Goal: Information Seeking & Learning: Learn about a topic

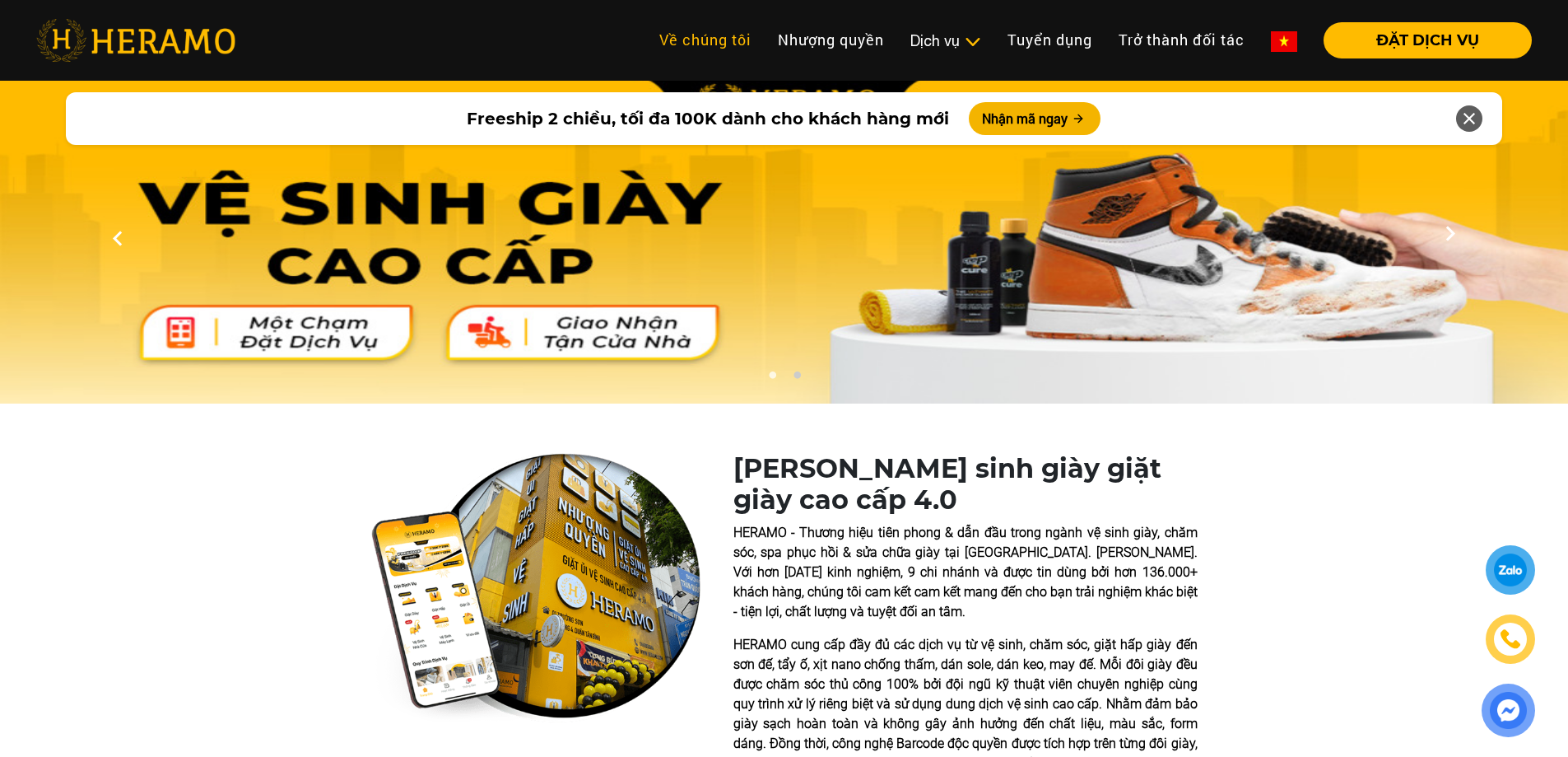
click at [732, 34] on link "Về chúng tôi" at bounding box center [706, 40] width 118 height 35
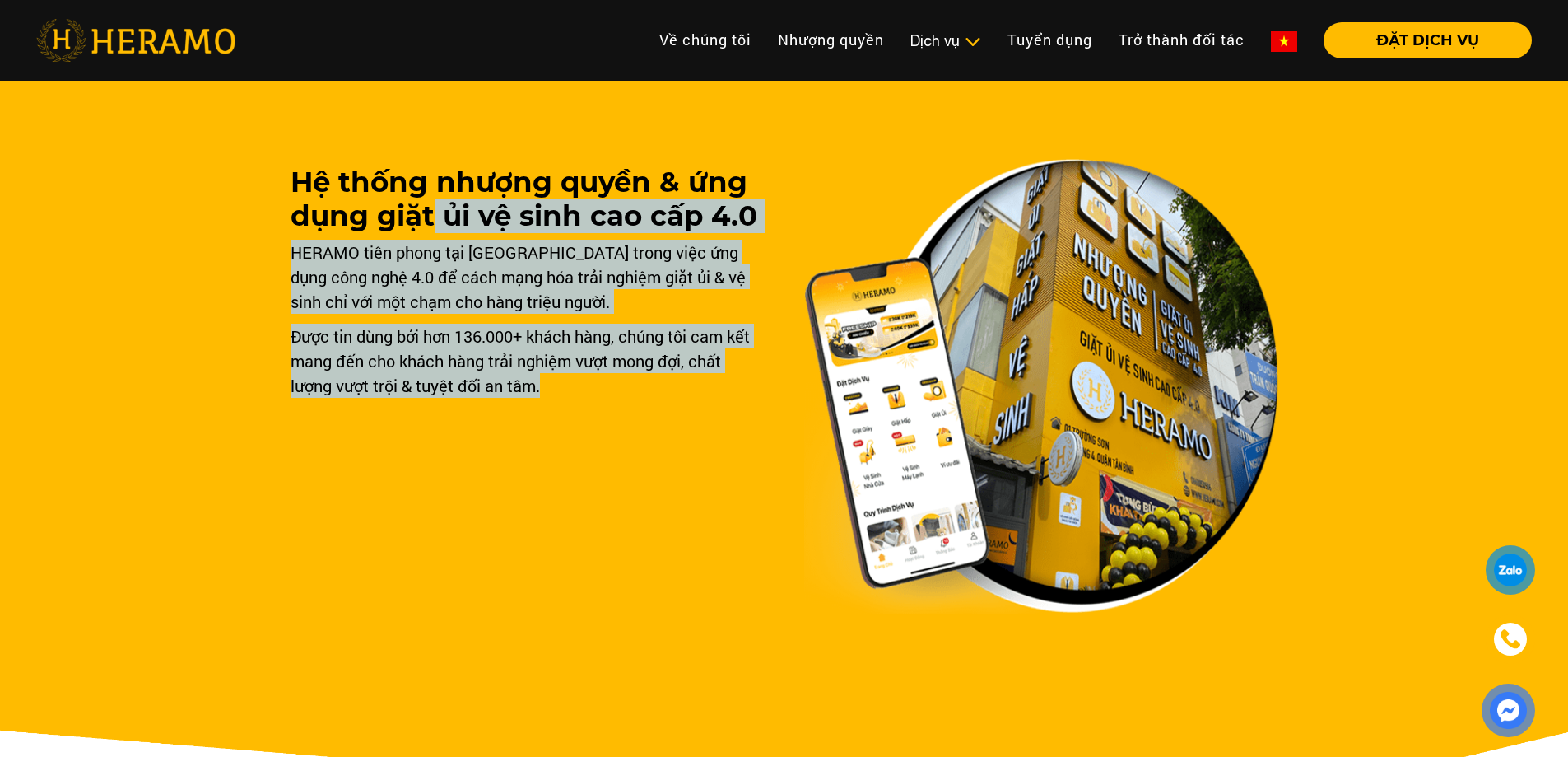
drag, startPoint x: 436, startPoint y: 205, endPoint x: 605, endPoint y: 408, distance: 264.1
click at [605, 408] on div "Hệ thống nhượng quyền & ứng dụng giặt ủi vệ sinh cao cấp 4.0 HERAMO tiên phong …" at bounding box center [527, 390] width 475 height 448
click at [508, 305] on div "HERAMO tiên phong tại [GEOGRAPHIC_DATA] trong việc ứng dụng công nghệ 4.0 để cá…" at bounding box center [527, 277] width 475 height 74
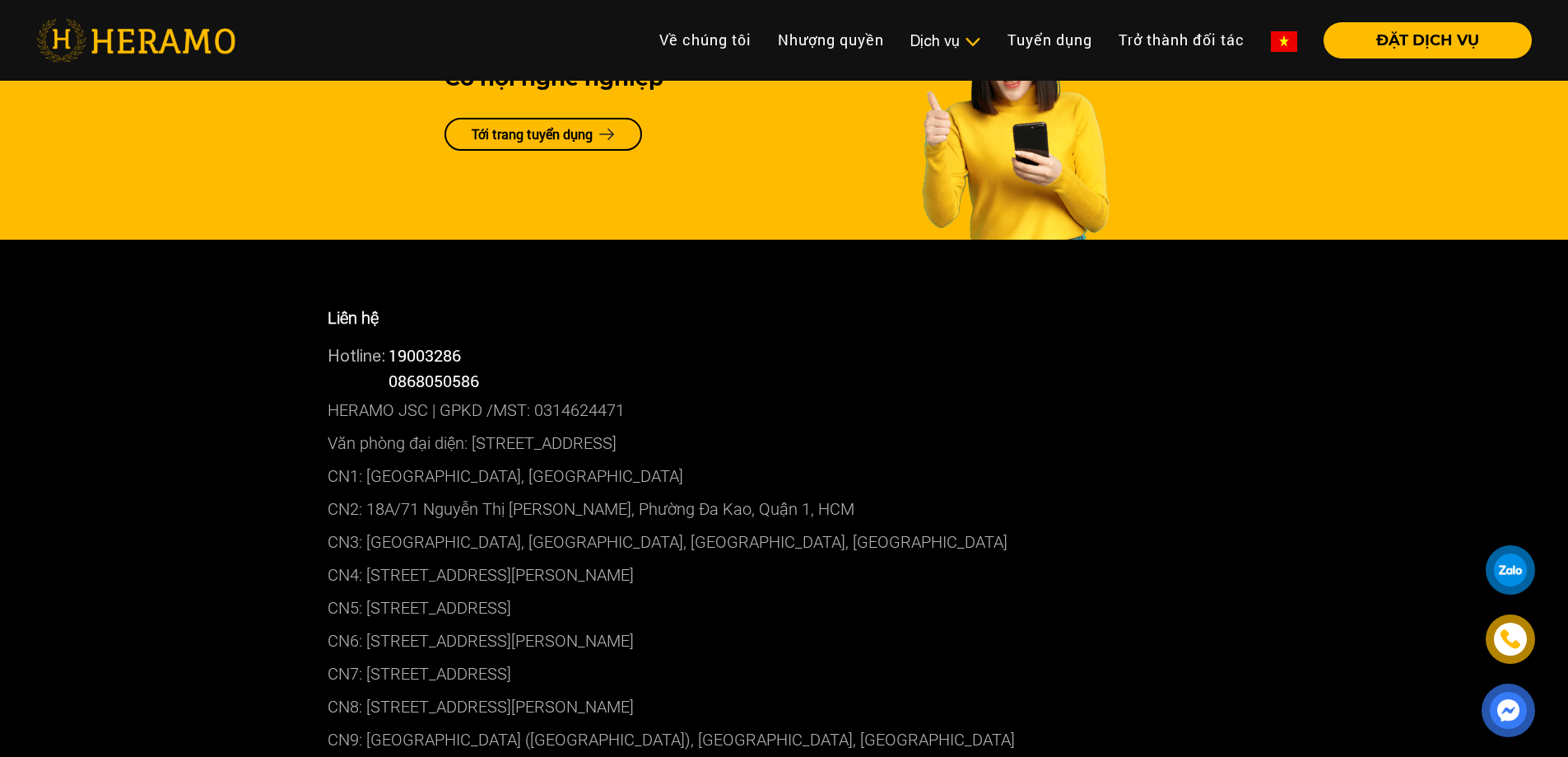
scroll to position [4201, 0]
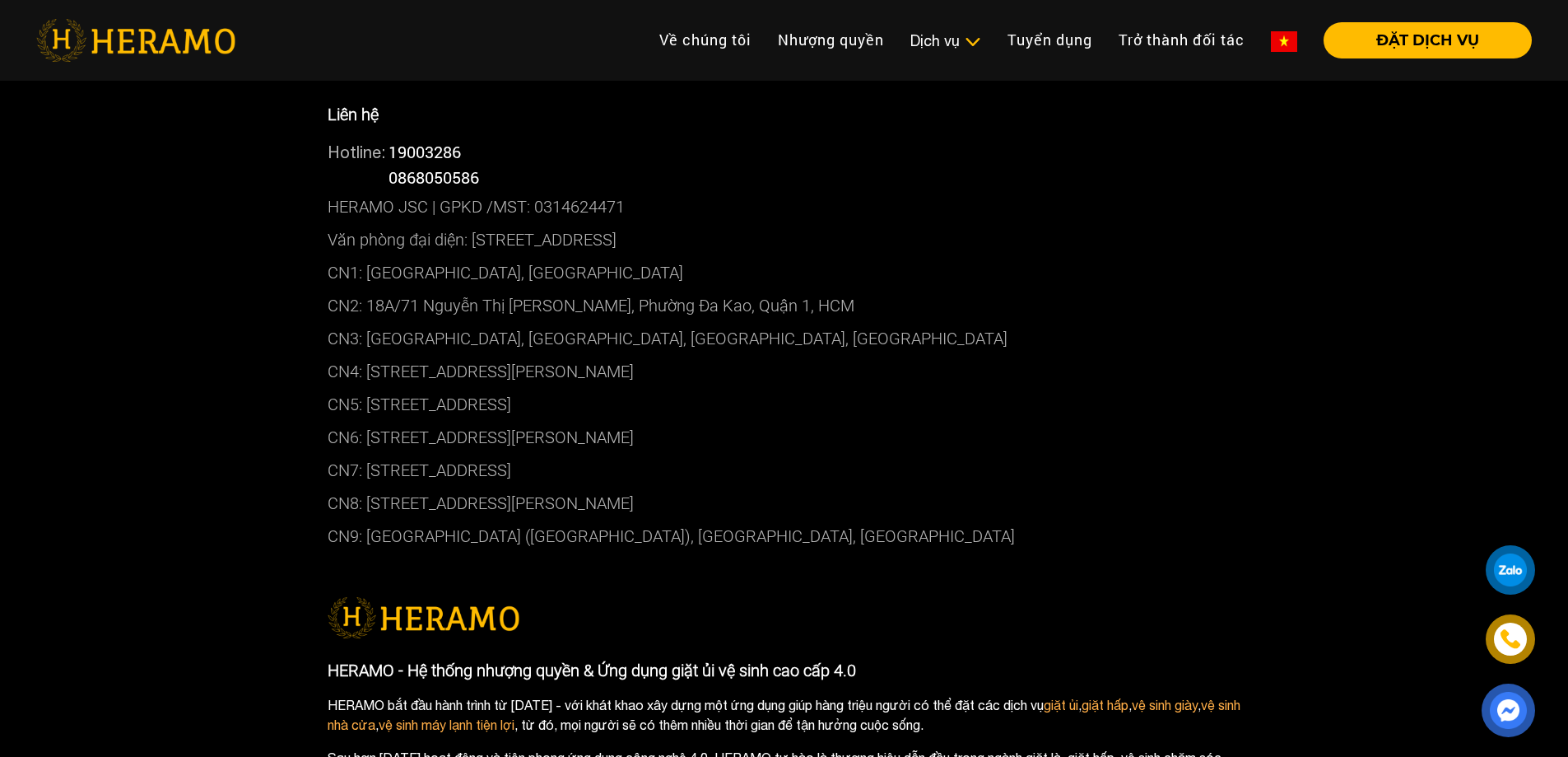
click at [419, 470] on p "CN7: [STREET_ADDRESS]" at bounding box center [784, 470] width 914 height 33
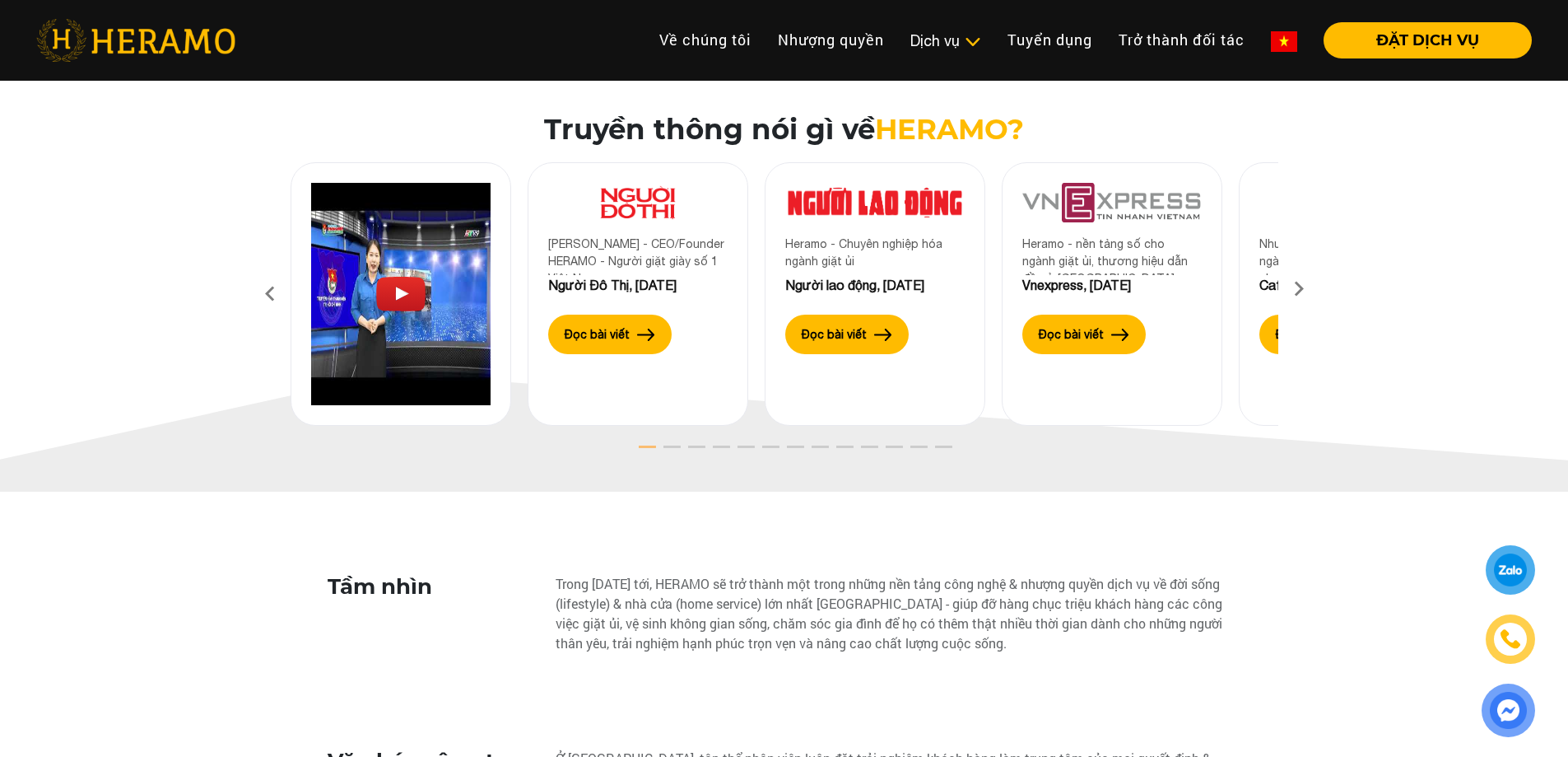
scroll to position [2718, 0]
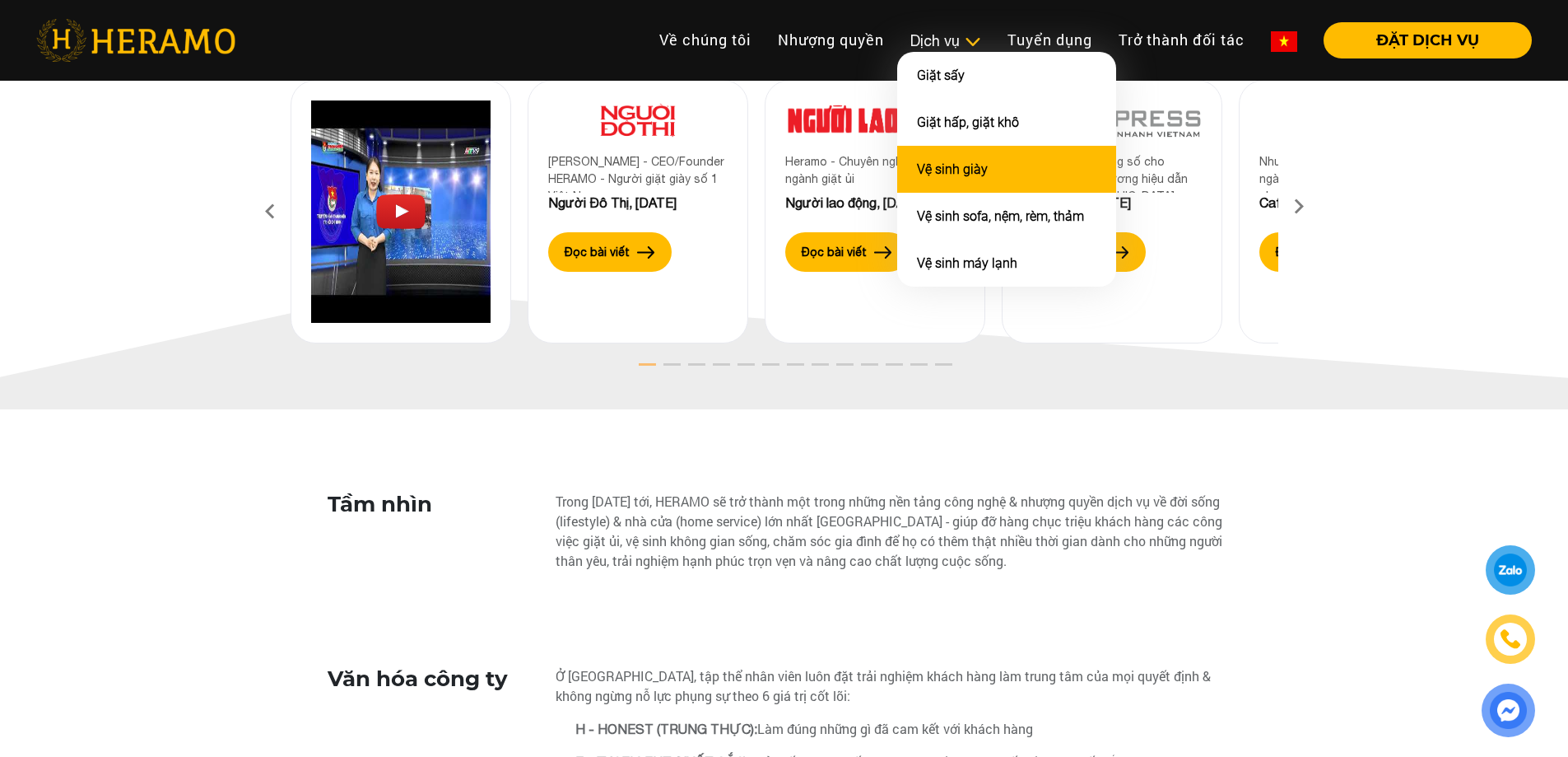
click at [939, 174] on link "Vệ sinh giày" at bounding box center [952, 168] width 71 height 16
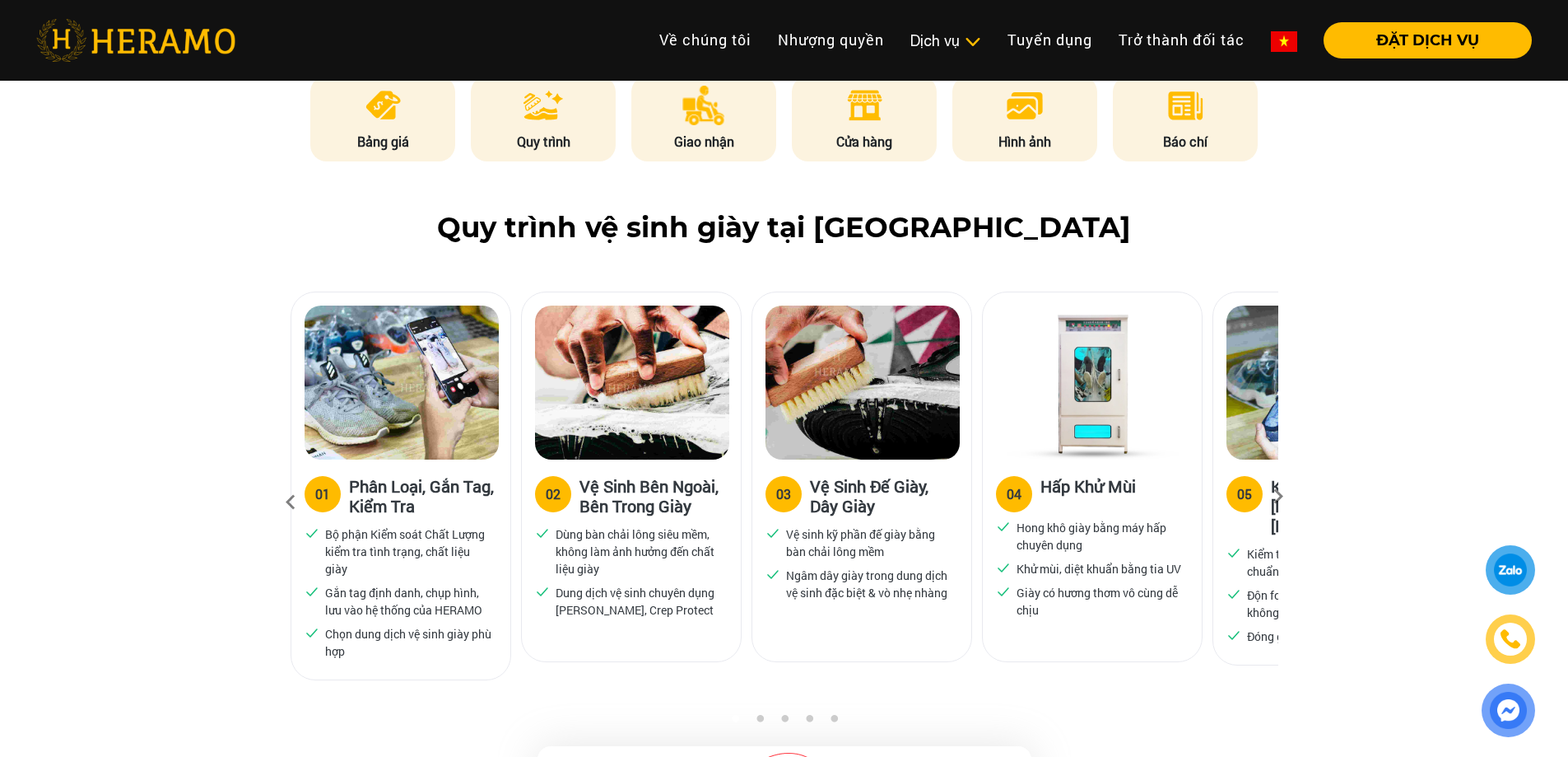
scroll to position [1071, 0]
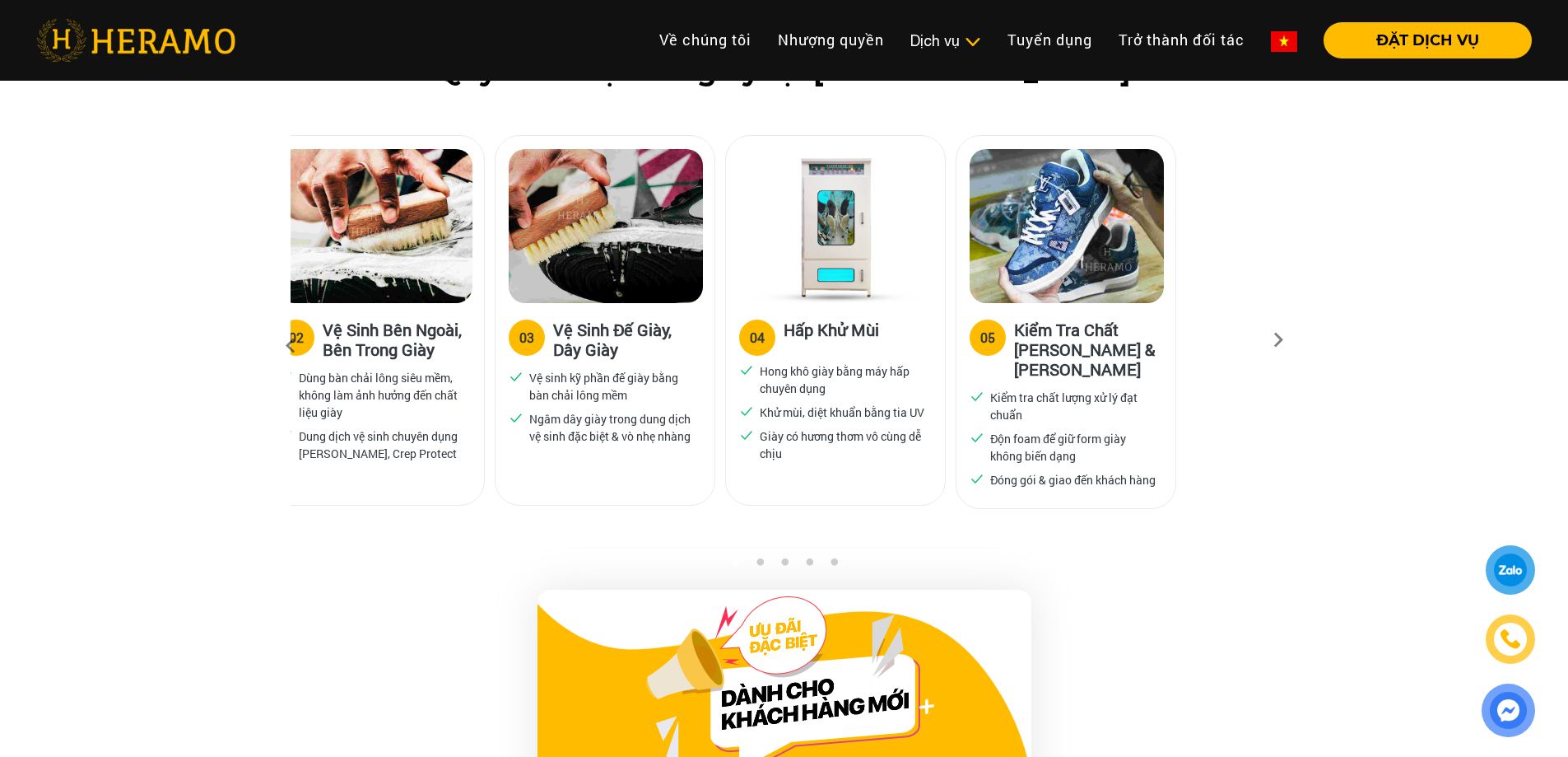
drag, startPoint x: 977, startPoint y: 412, endPoint x: 721, endPoint y: 452, distance: 259.1
click at [721, 452] on div "03 Vệ Sinh Đế Giày, Dây [PERSON_NAME] sinh kỹ phần đế giày bằng bàn chải lông m…" at bounding box center [610, 337] width 230 height 403
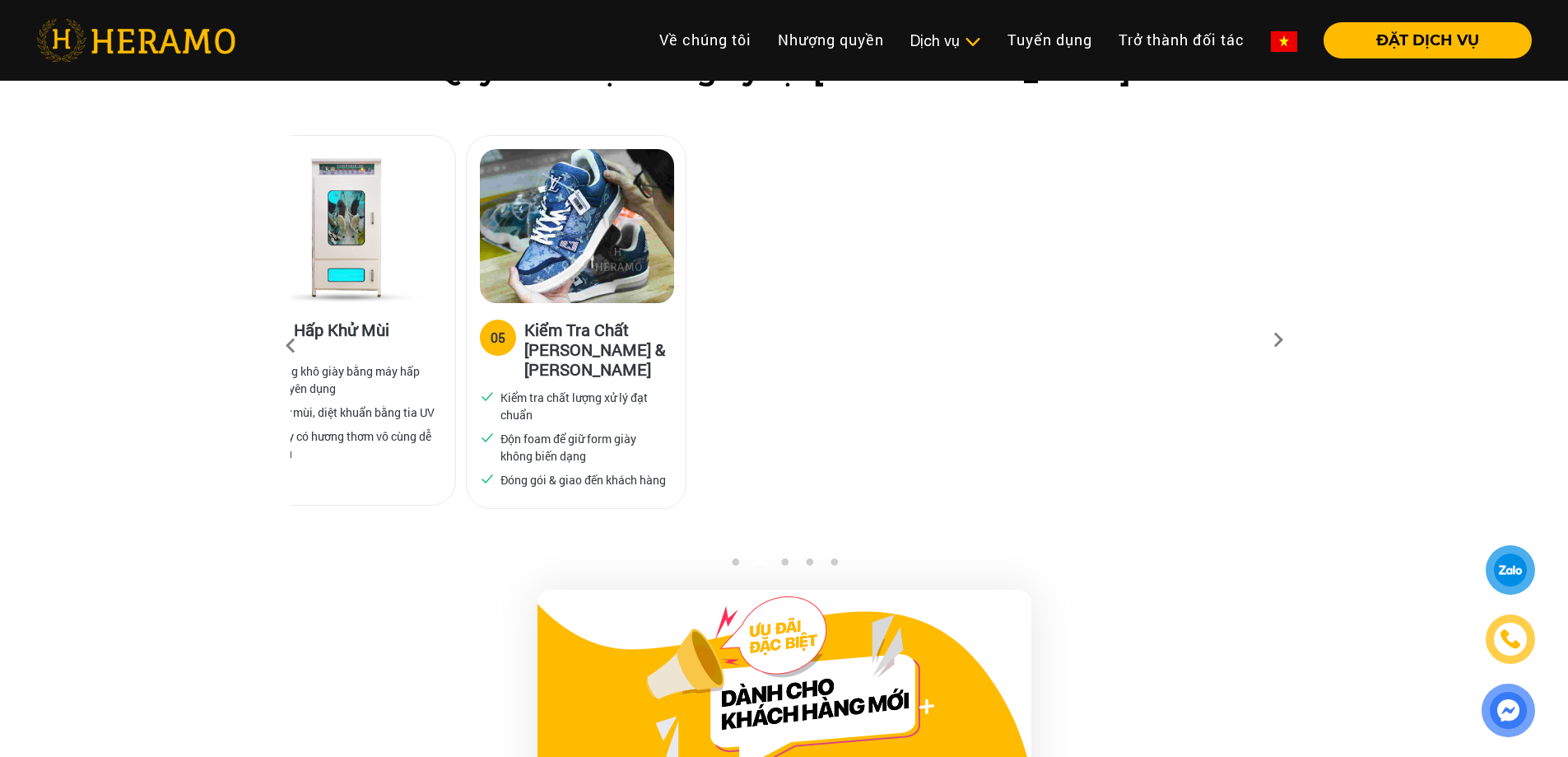
drag, startPoint x: 857, startPoint y: 405, endPoint x: 340, endPoint y: 467, distance: 520.7
click at [340, 467] on div "04 Hấp Khử Mùi Hong khô giày bằng máy hấp chuyên dụng Khử mùi, diệt khuẩn bằng …" at bounding box center [345, 391] width 219 height 179
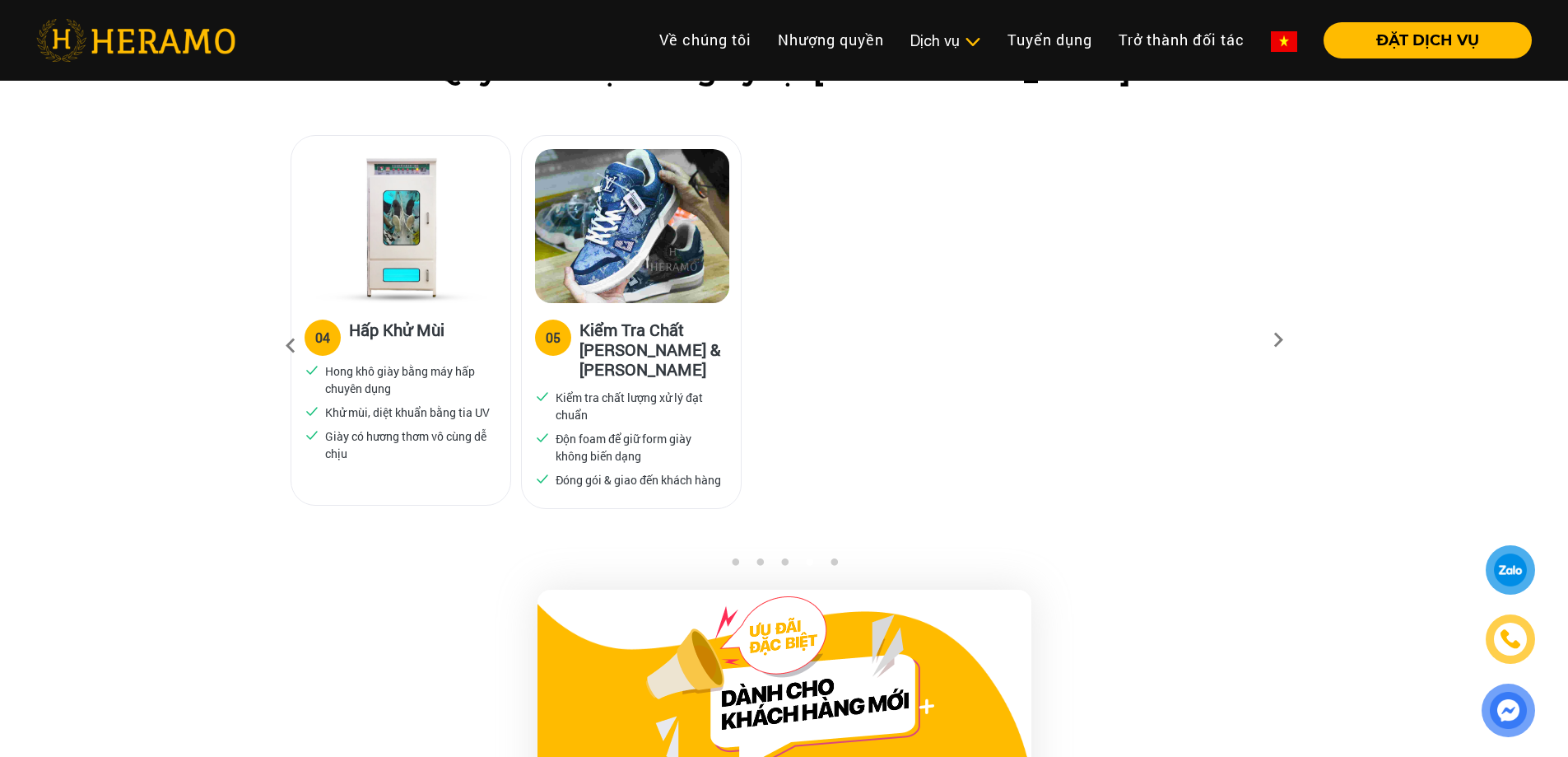
drag, startPoint x: 789, startPoint y: 378, endPoint x: 35, endPoint y: 483, distance: 761.3
click at [161, 475] on div "Quy trình vệ sinh giày tại [GEOGRAPHIC_DATA] 01 Phân Loại, Gắn Tag, Kiểm Tra Bộ…" at bounding box center [784, 305] width 1568 height 503
drag, startPoint x: 707, startPoint y: 398, endPoint x: 0, endPoint y: 569, distance: 727.4
click at [122, 535] on div "Quy trình vệ sinh giày tại [GEOGRAPHIC_DATA] 01 Phân Loại, Gắn Tag, Kiểm Tra Bộ…" at bounding box center [784, 305] width 1568 height 503
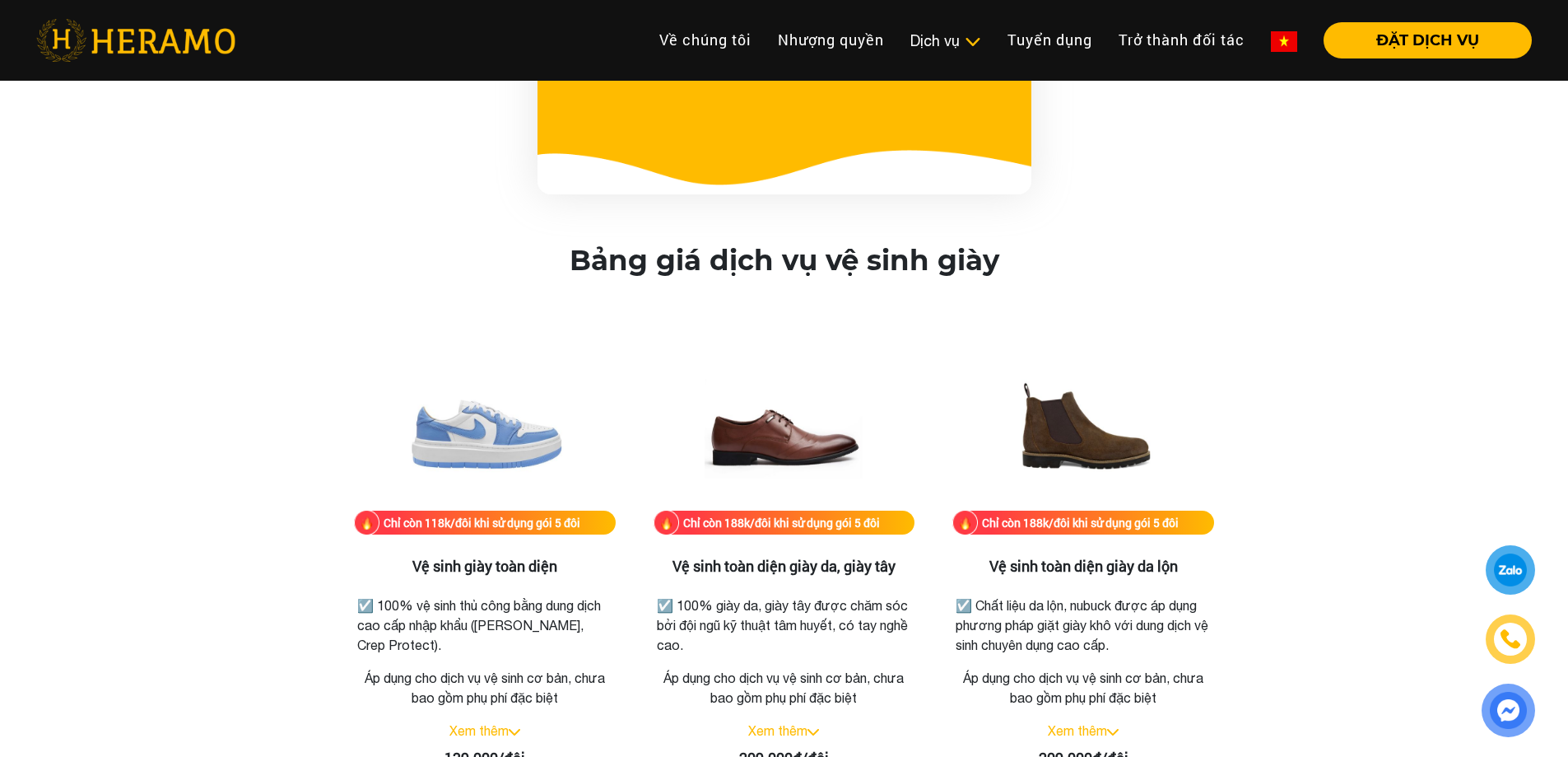
scroll to position [2224, 0]
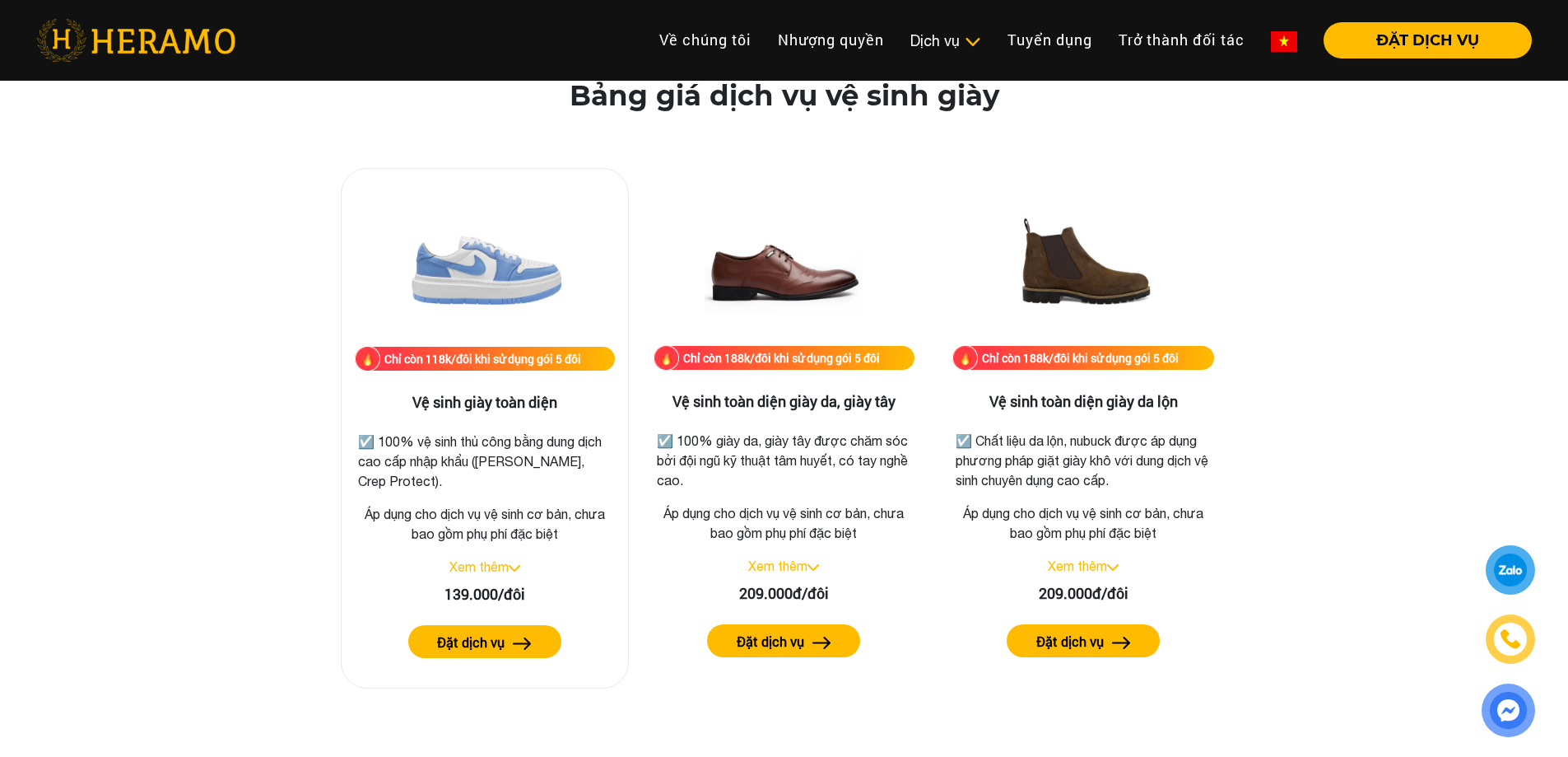
click at [517, 565] on img at bounding box center [514, 568] width 11 height 6
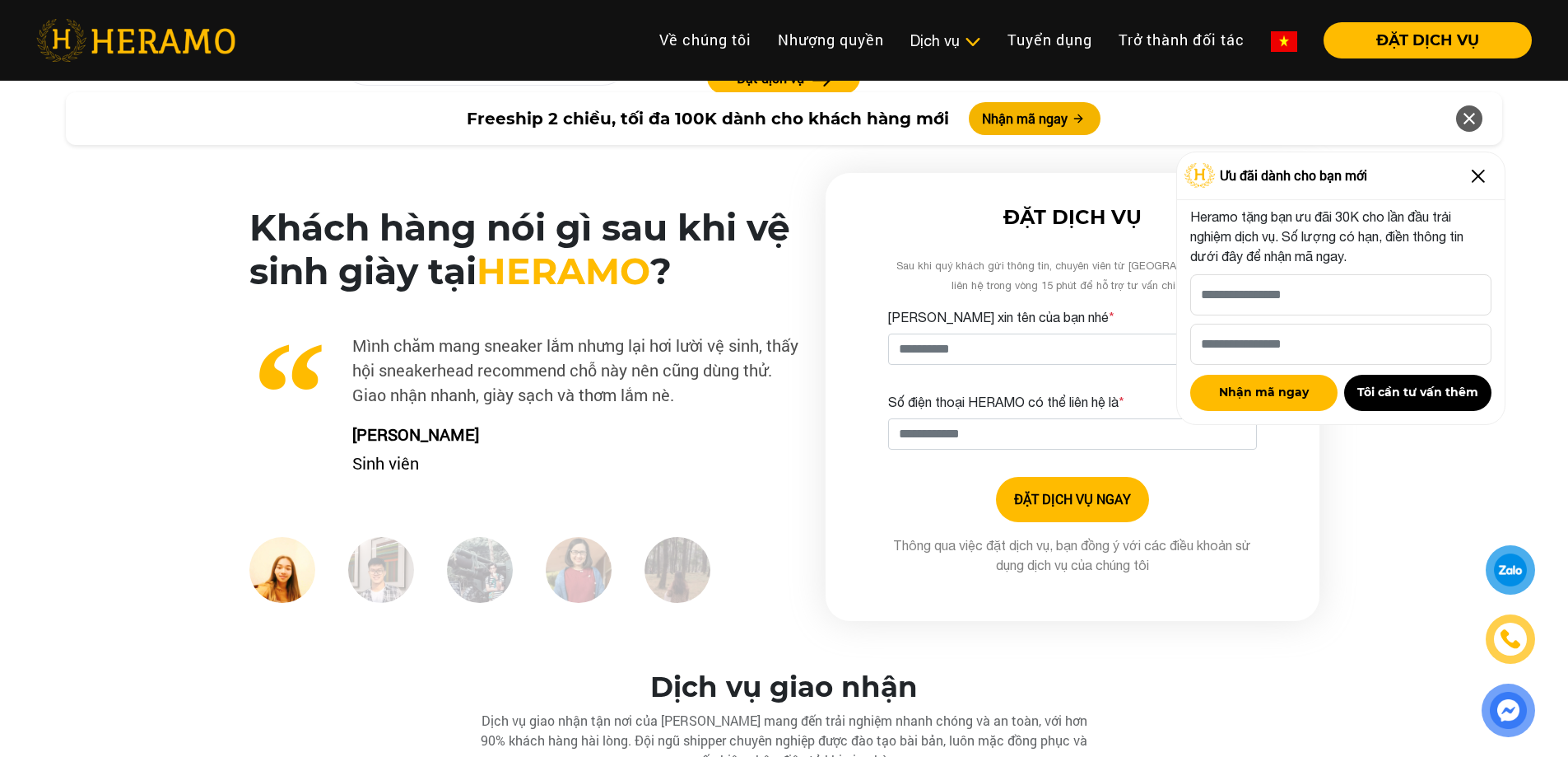
scroll to position [4282, 0]
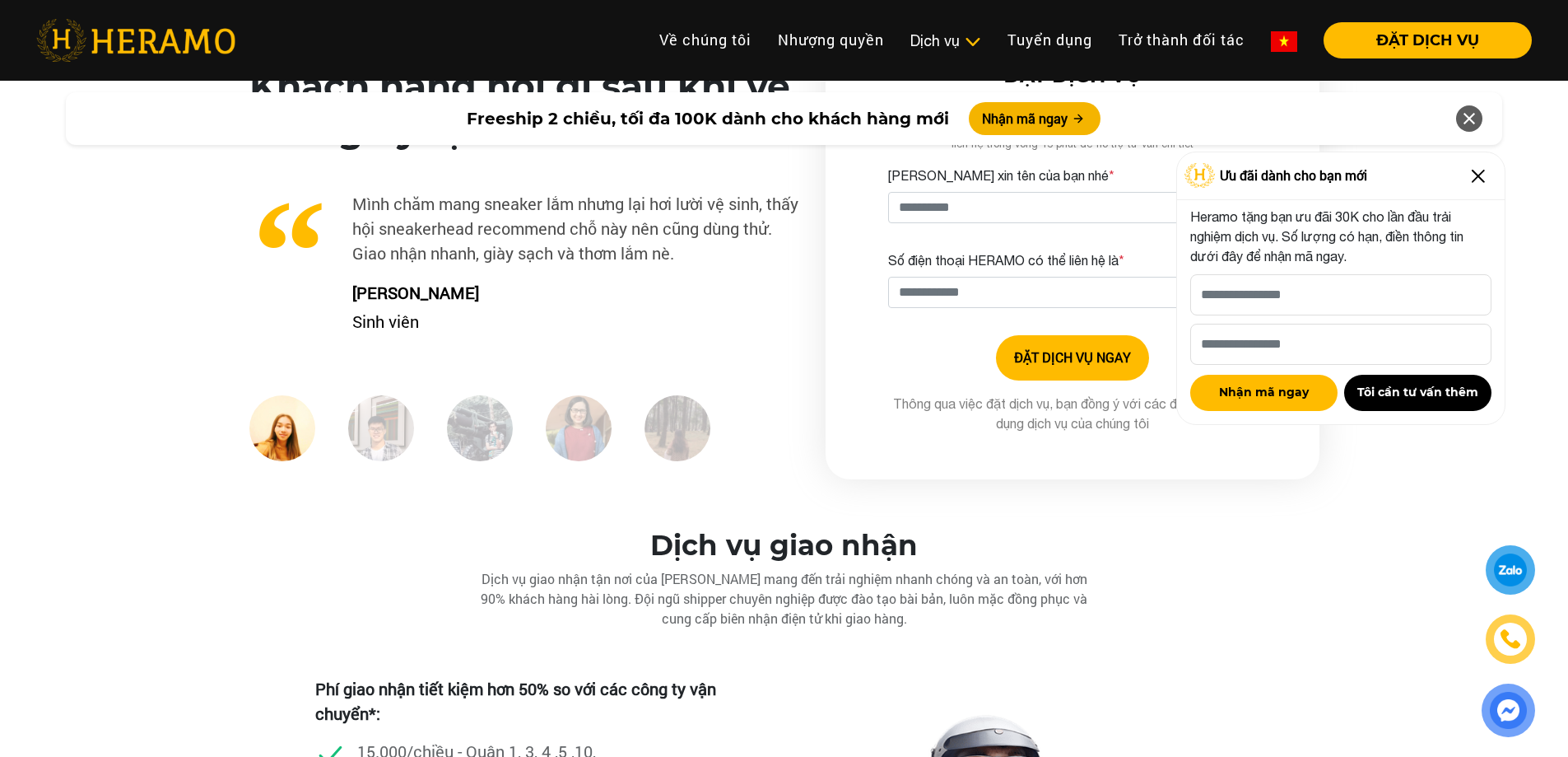
click at [1490, 174] on img at bounding box center [1478, 176] width 26 height 26
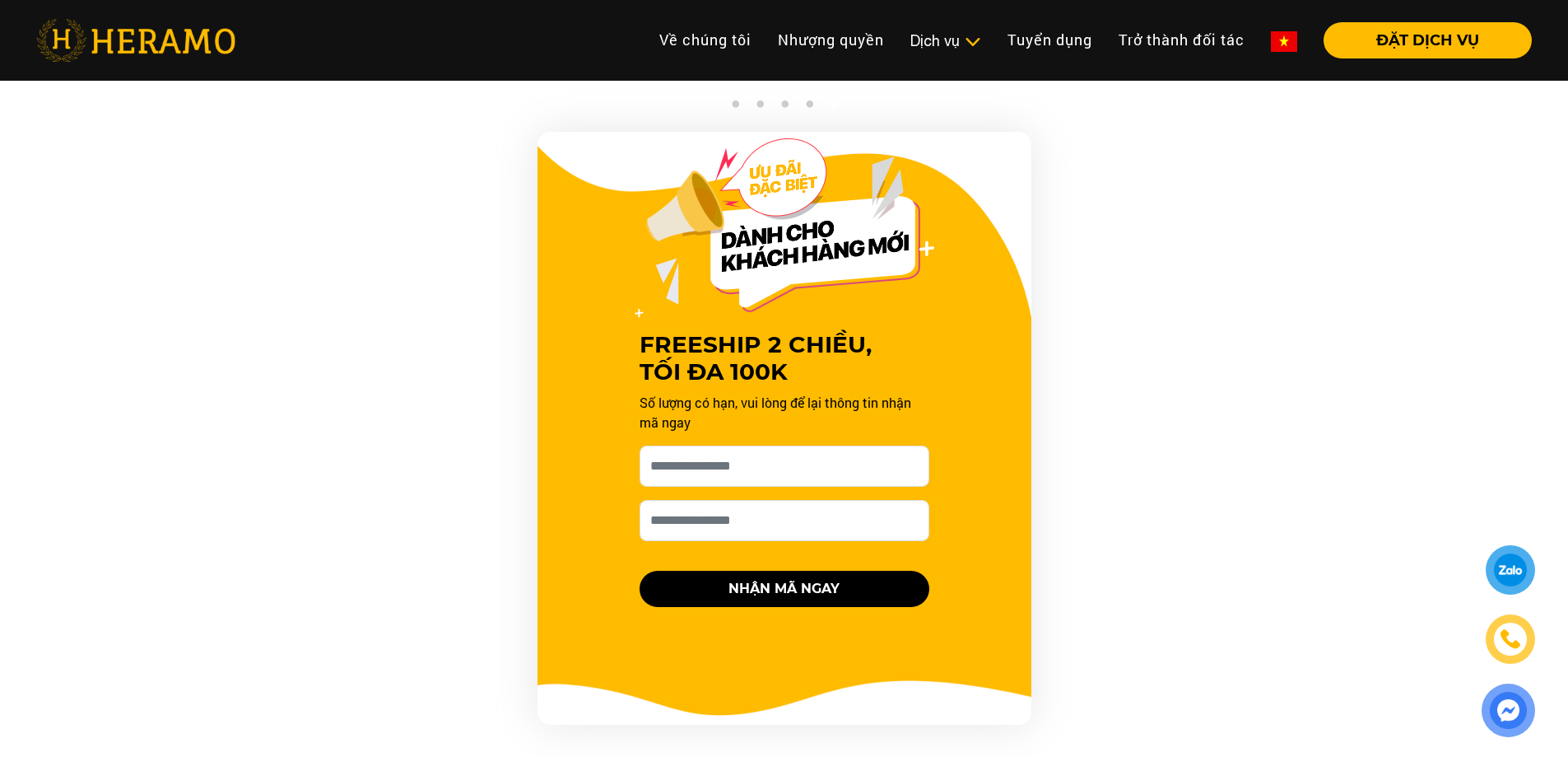
scroll to position [1317, 0]
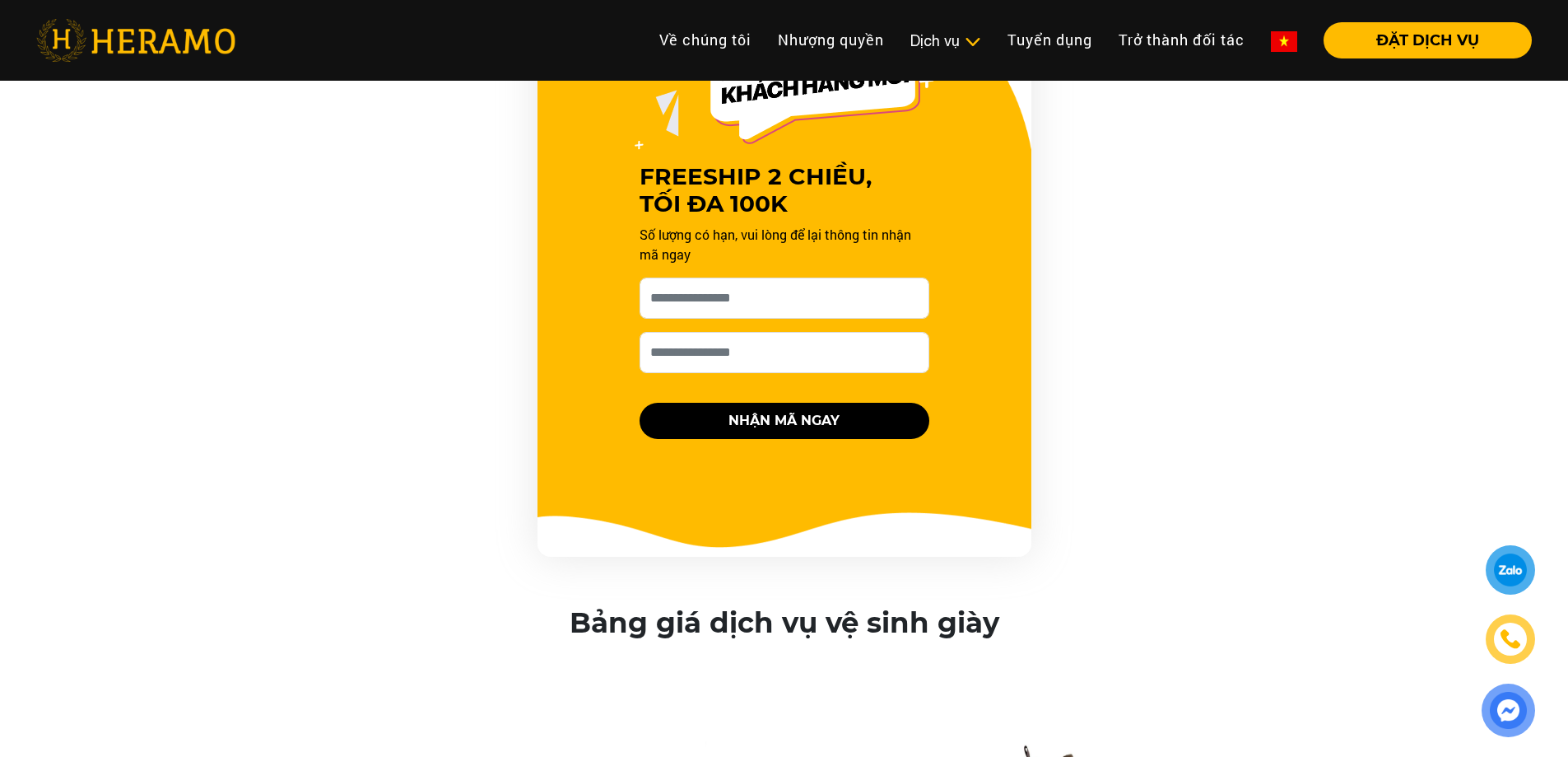
scroll to position [1099, 0]
